Goal: Information Seeking & Learning: Understand process/instructions

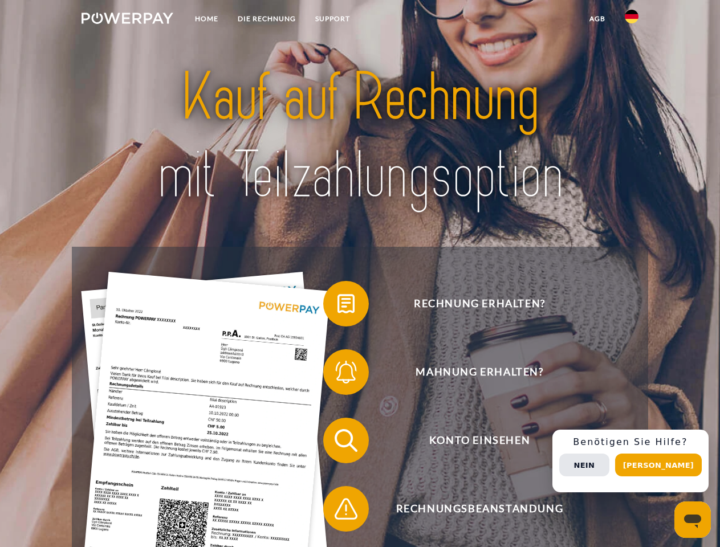
click at [127, 20] on img at bounding box center [127, 18] width 92 height 11
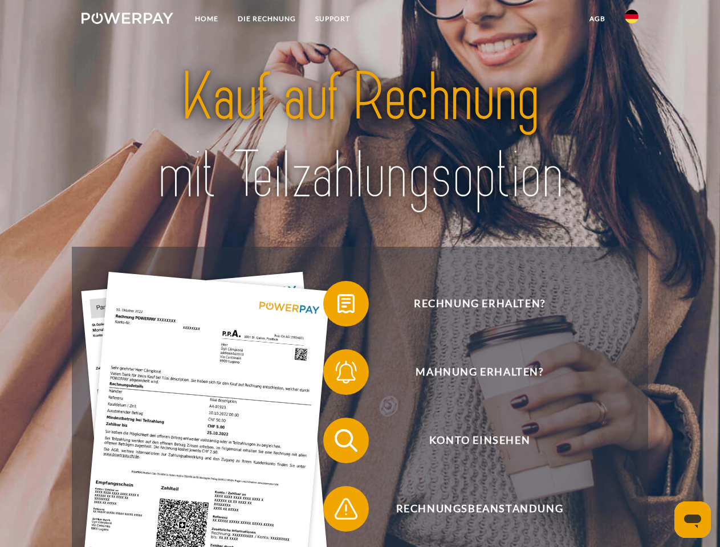
click at [631, 20] on img at bounding box center [631, 17] width 14 height 14
click at [597, 19] on link "agb" at bounding box center [596, 19] width 35 height 21
click at [337, 306] on span at bounding box center [328, 303] width 57 height 57
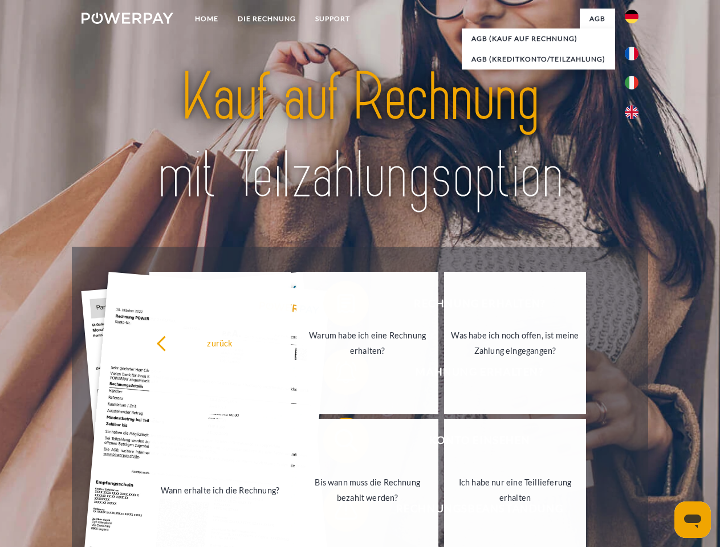
click at [337, 374] on div "zurück Warum habe ich eine Rechnung erhalten? Was habe ich noch offen, ist mein…" at bounding box center [368, 417] width 460 height 294
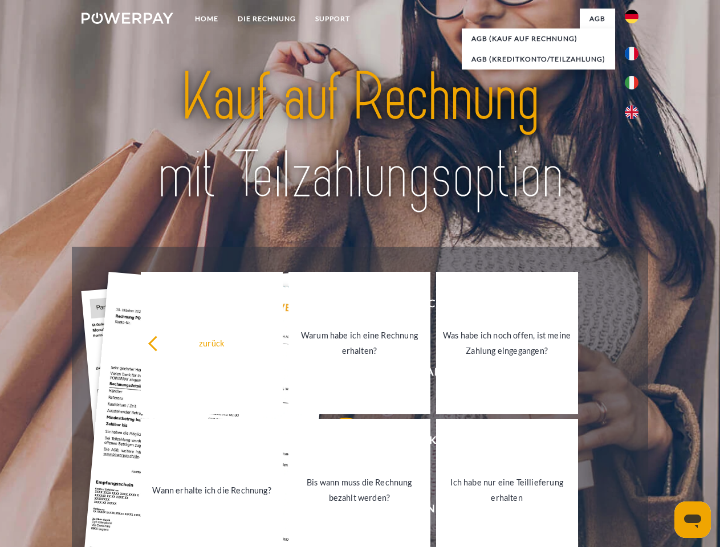
click at [337, 443] on link "Bis wann muss die Rechnung bezahlt werden?" at bounding box center [359, 490] width 142 height 142
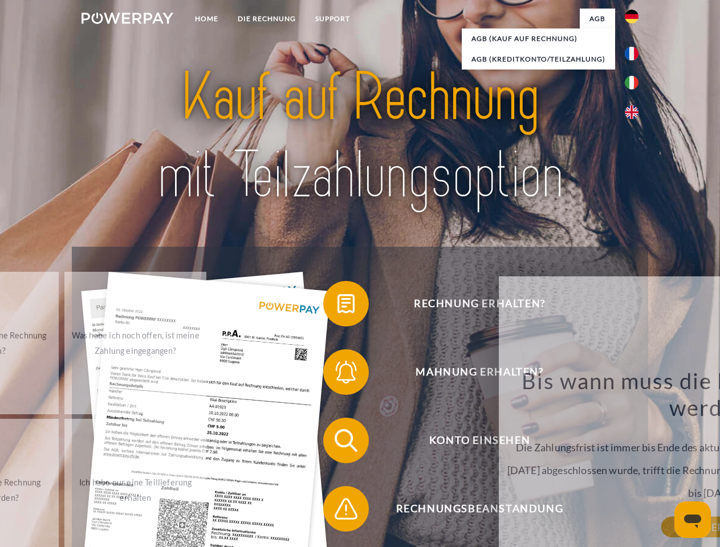
click at [337, 511] on span at bounding box center [328, 508] width 57 height 57
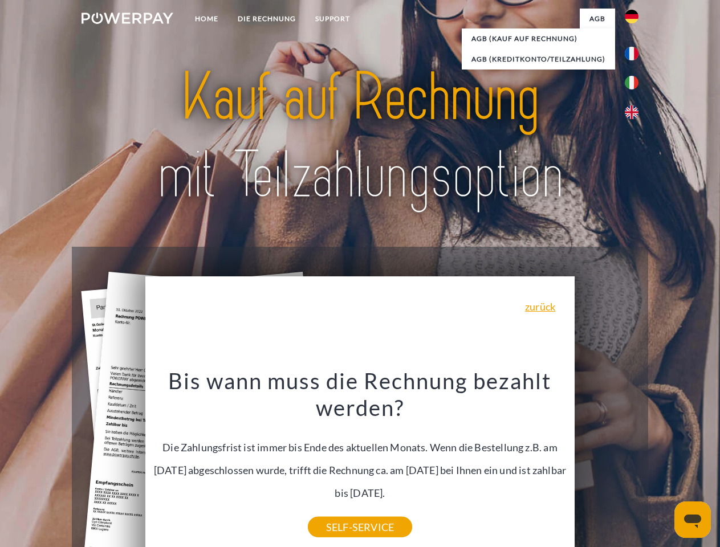
click at [634, 461] on div "Rechnung erhalten? Mahnung erhalten? Konto einsehen" at bounding box center [359, 475] width 575 height 456
click at [606, 463] on span "Konto einsehen" at bounding box center [479, 441] width 279 height 46
click at [662, 465] on header "Home DIE RECHNUNG SUPPORT" at bounding box center [360, 393] width 720 height 787
